Goal: Task Accomplishment & Management: Use online tool/utility

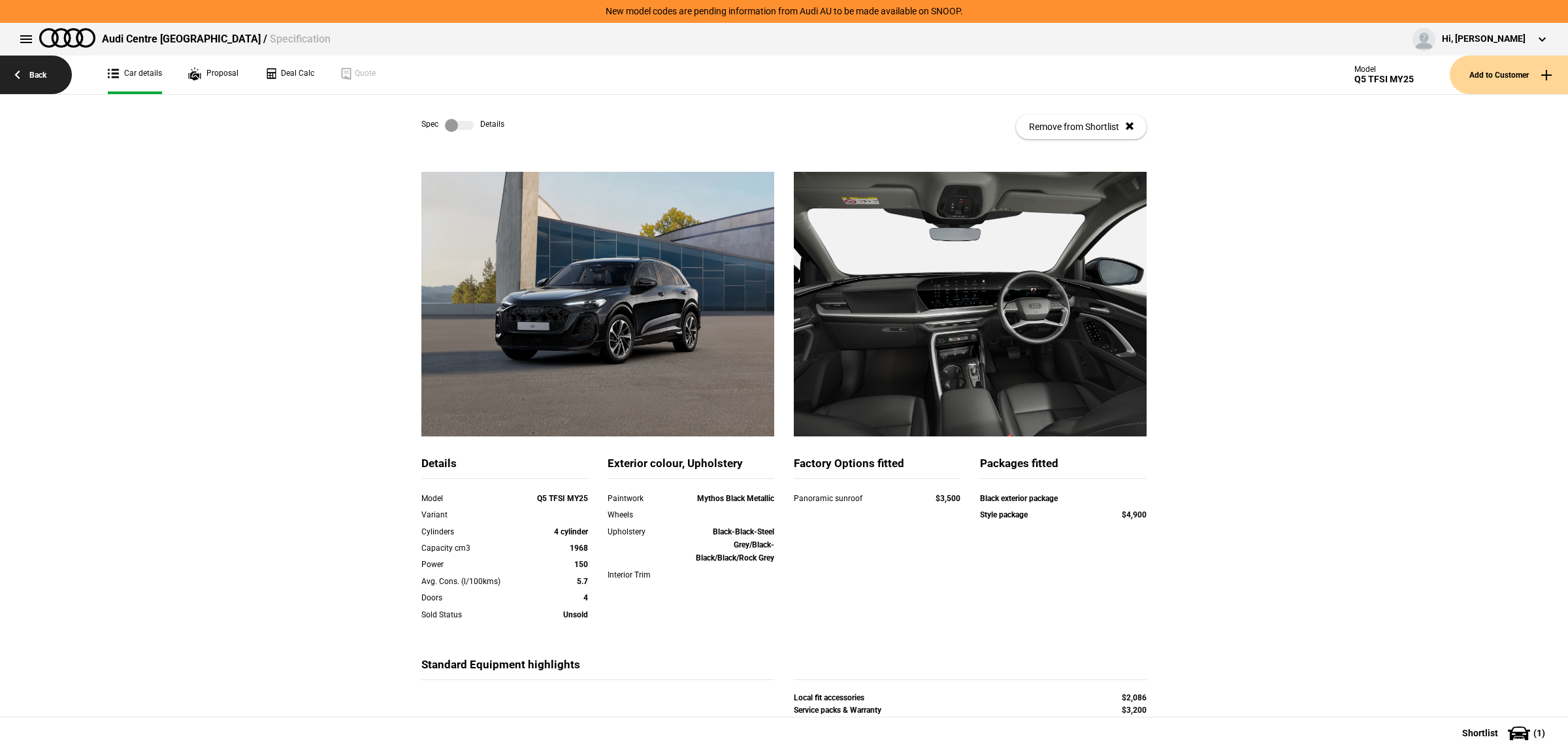
click at [14, 68] on link "Back" at bounding box center [36, 74] width 72 height 39
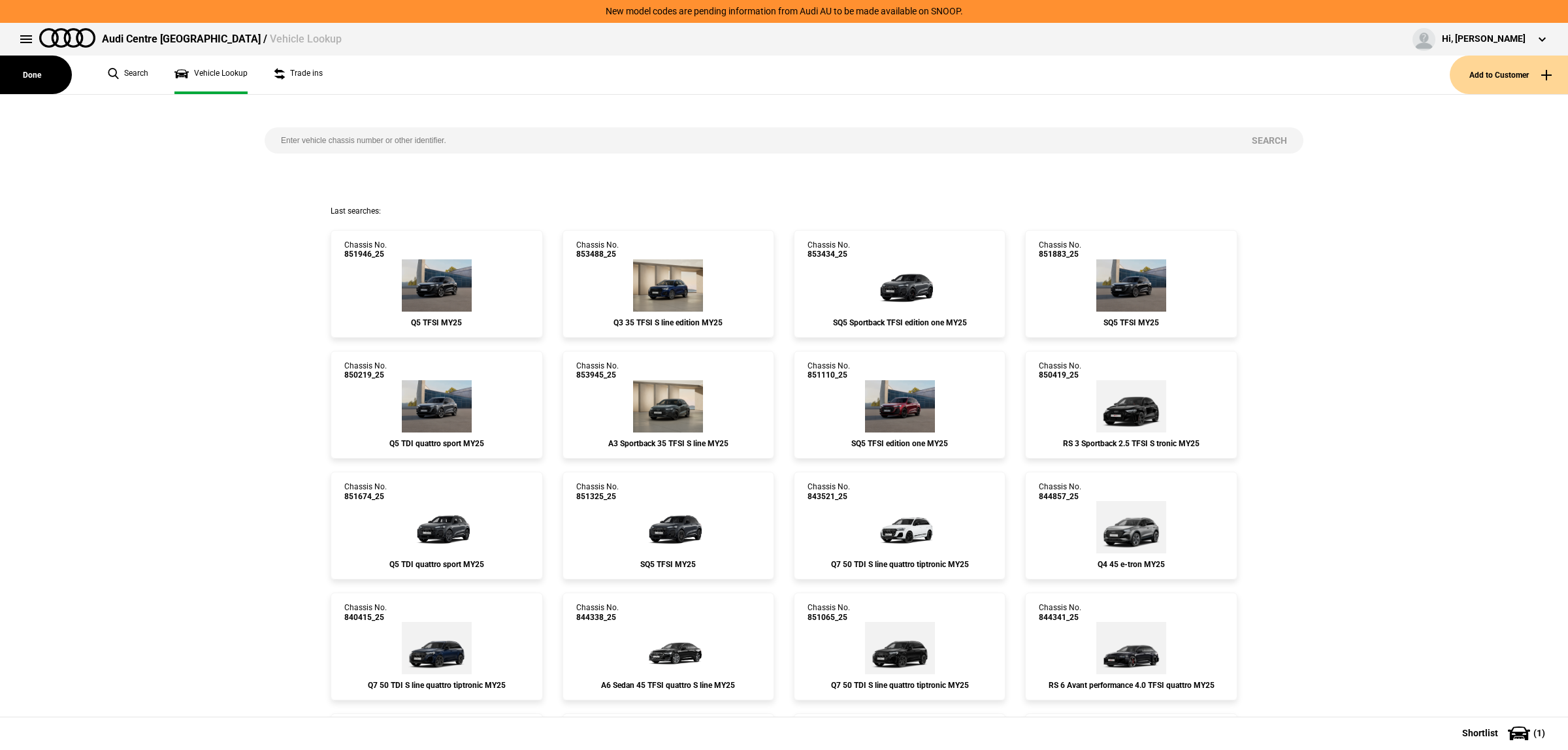
click at [520, 142] on input "search" at bounding box center [750, 141] width 971 height 26
paste input "837750"
type input "837750"
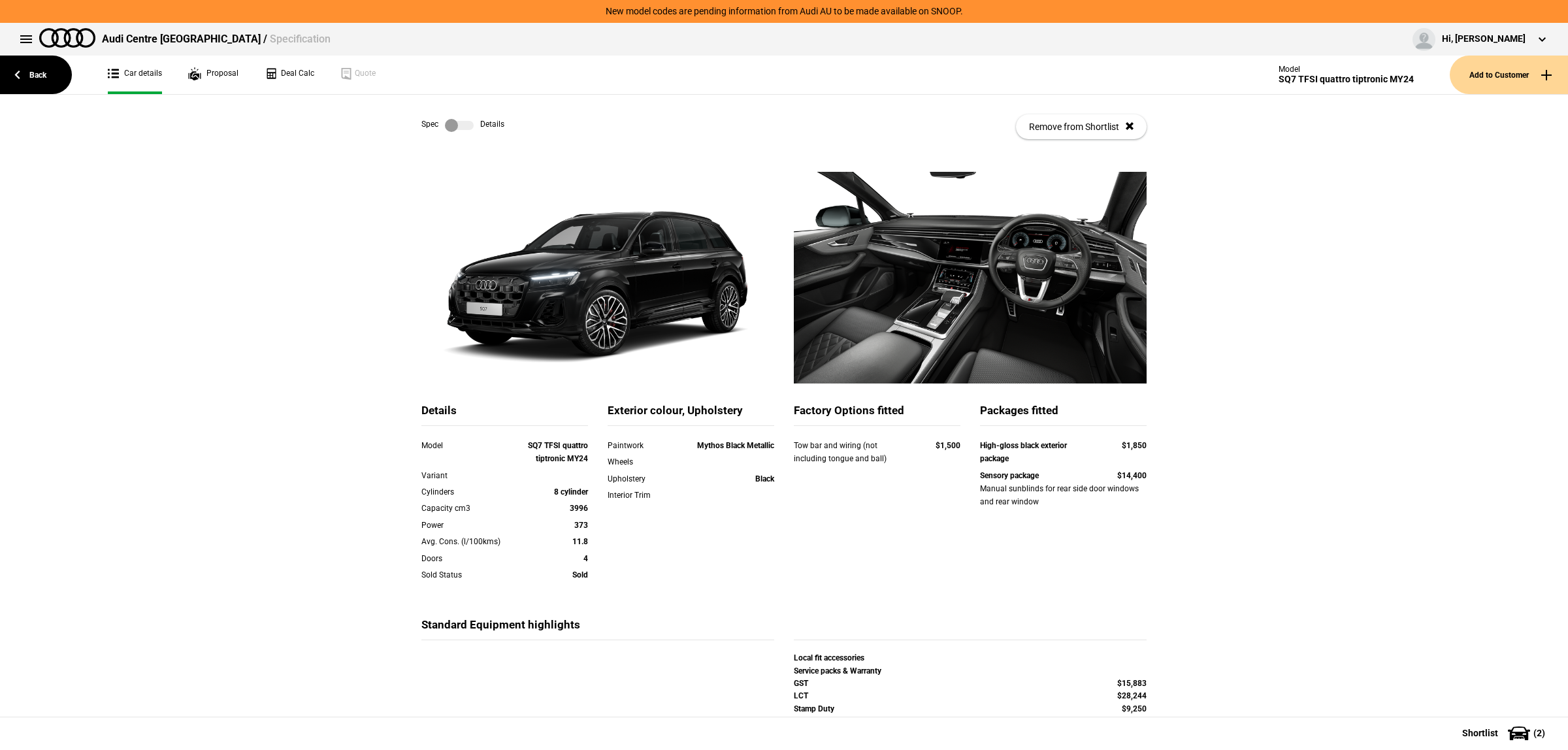
click at [461, 126] on label at bounding box center [459, 126] width 29 height 13
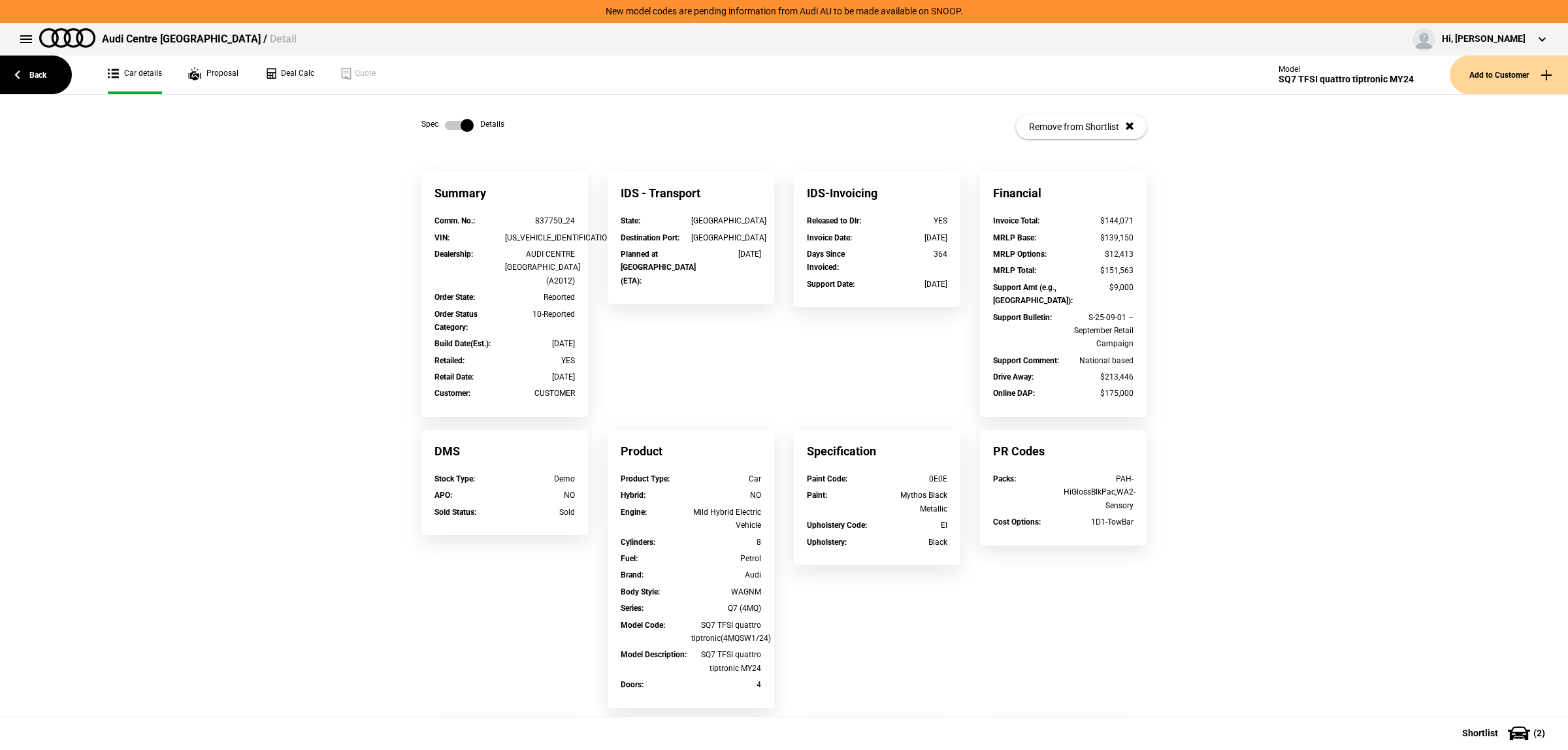
click at [555, 233] on div "[US_VEHICLE_IDENTIFICATION_NUMBER]" at bounding box center [540, 238] width 70 height 13
copy div "[US_VEHICLE_IDENTIFICATION_NUMBER]"
